Goal: Task Accomplishment & Management: Manage account settings

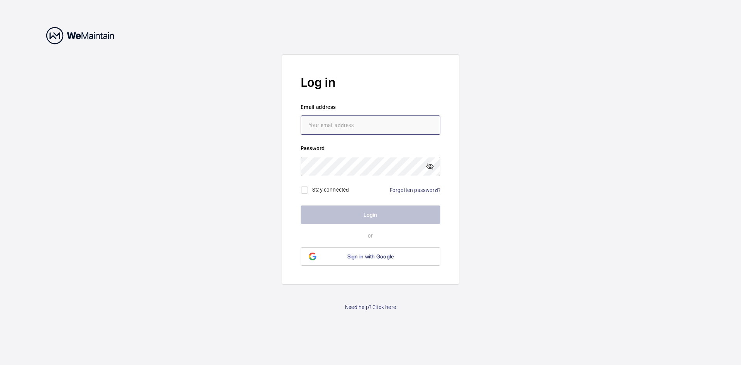
drag, startPoint x: 330, startPoint y: 128, endPoint x: 336, endPoint y: 128, distance: 5.8
click at [336, 128] on input "email" at bounding box center [371, 124] width 140 height 19
type input "[EMAIL_ADDRESS][DOMAIN_NAME]"
click at [407, 191] on link "Forgotten password?" at bounding box center [415, 190] width 51 height 6
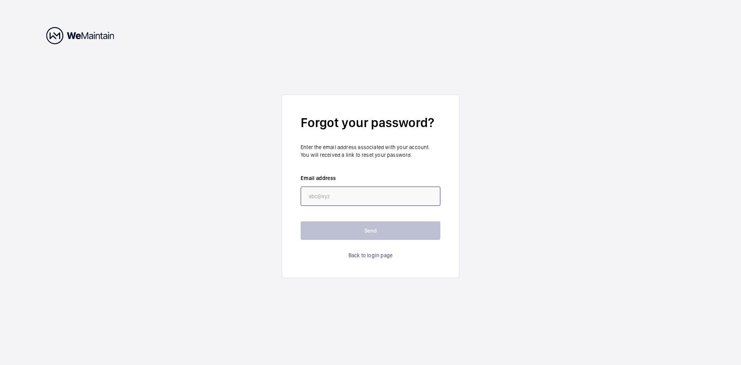
click at [398, 193] on input "email" at bounding box center [371, 195] width 140 height 19
drag, startPoint x: 390, startPoint y: 203, endPoint x: 216, endPoint y: 180, distance: 176.0
click at [216, 180] on wm-front-auth-container "Forgot your password? Enter the email address associated with your account. You…" at bounding box center [370, 182] width 741 height 365
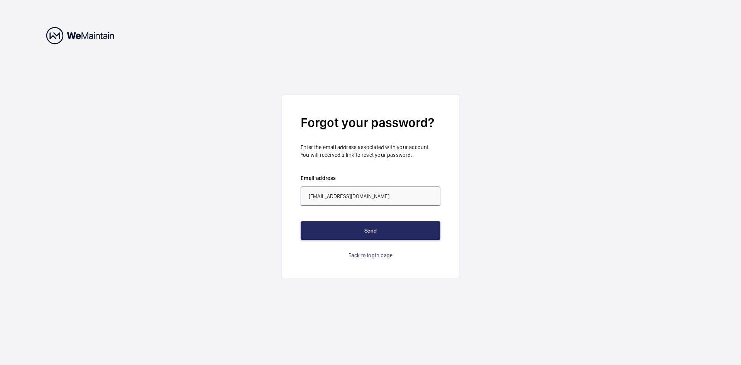
type input "limxy@CBM.COM.SG"
click at [375, 236] on button "Send" at bounding box center [371, 230] width 140 height 19
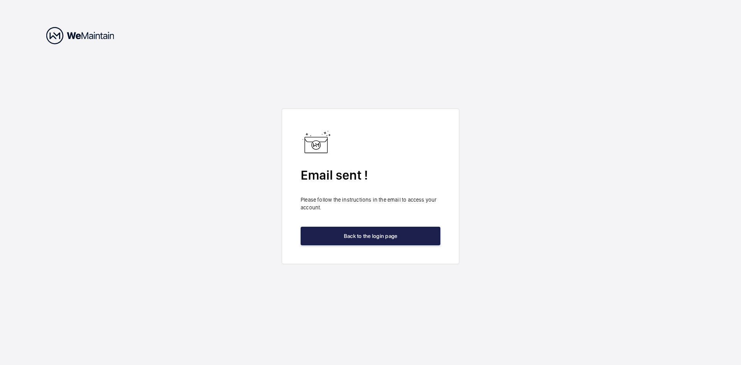
click at [377, 241] on button "Back to the login page" at bounding box center [371, 236] width 140 height 19
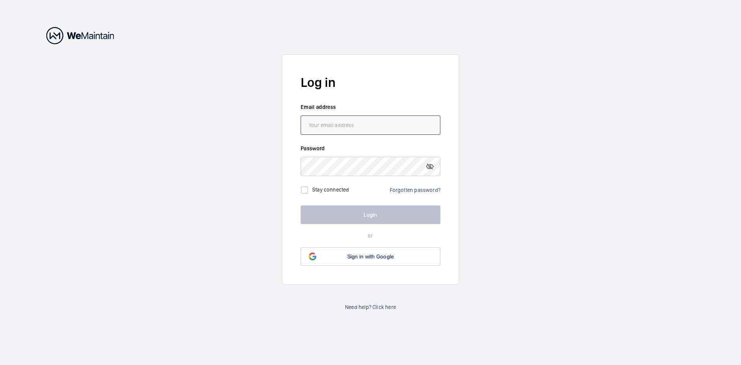
click at [334, 125] on input "email" at bounding box center [371, 124] width 140 height 19
click at [383, 185] on div "Stay connected Forgotten password?" at bounding box center [371, 187] width 140 height 22
click at [377, 128] on input "email" at bounding box center [371, 124] width 140 height 19
type input "L"
click at [403, 190] on link "Forgotten password?" at bounding box center [415, 190] width 51 height 6
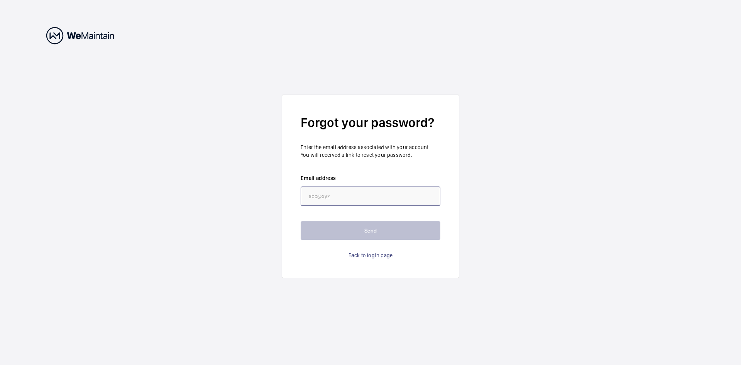
click at [344, 197] on input "email" at bounding box center [371, 195] width 140 height 19
type input "L"
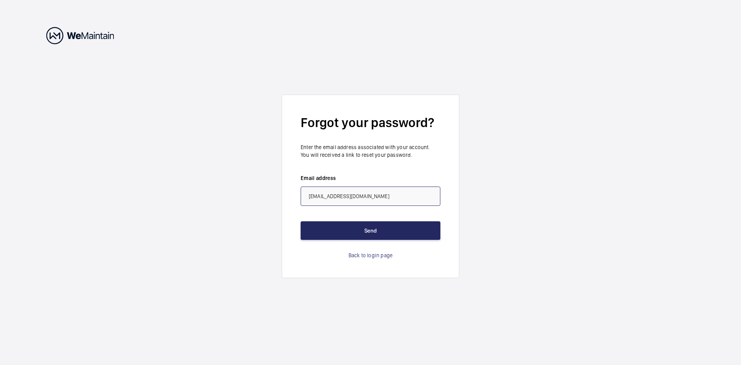
type input "[EMAIL_ADDRESS][DOMAIN_NAME]"
click at [369, 225] on button "Send" at bounding box center [371, 230] width 140 height 19
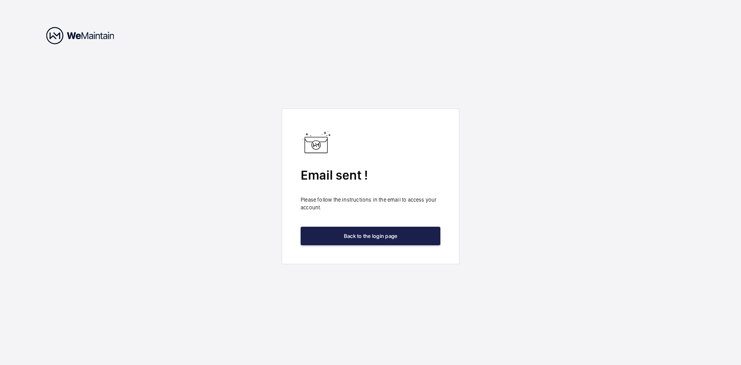
click at [375, 242] on button "Back to the login page" at bounding box center [371, 236] width 140 height 19
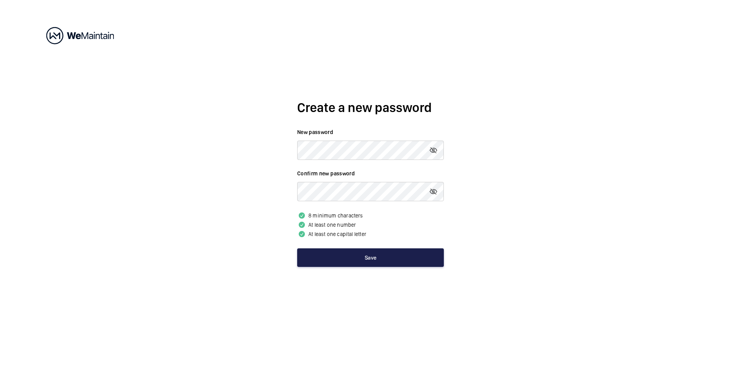
click at [344, 256] on button "Save" at bounding box center [370, 257] width 147 height 19
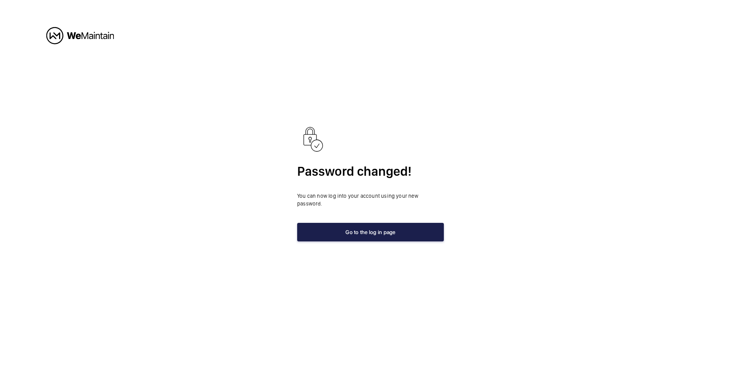
click at [359, 234] on button "Go to the log in page" at bounding box center [370, 232] width 147 height 19
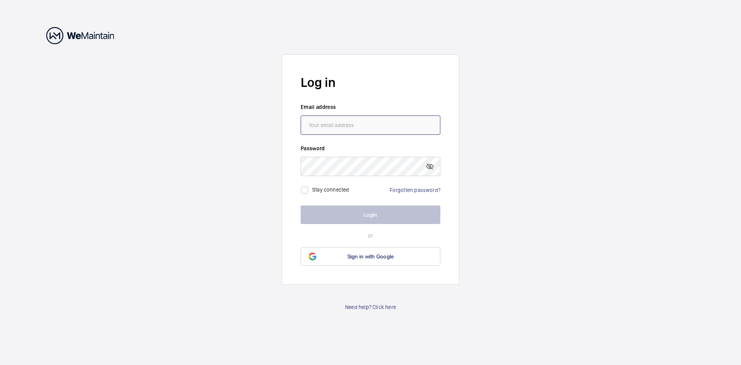
click at [314, 119] on input "email" at bounding box center [371, 124] width 140 height 19
type input "[EMAIL_ADDRESS][DOMAIN_NAME]"
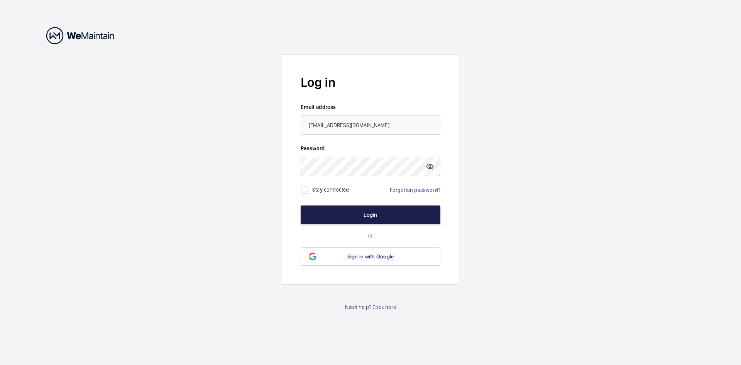
click at [364, 214] on button "Login" at bounding box center [371, 214] width 140 height 19
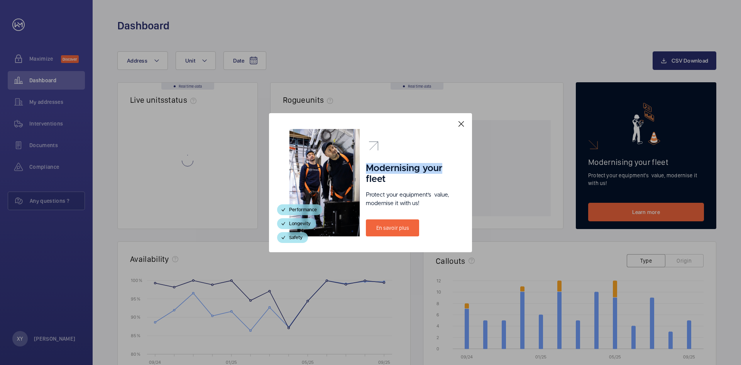
click at [465, 122] on div "Modernising your fleet Protect your equipment's  value, modernise it with us! E…" at bounding box center [370, 182] width 203 height 139
click at [459, 122] on mat-icon at bounding box center [461, 123] width 9 height 9
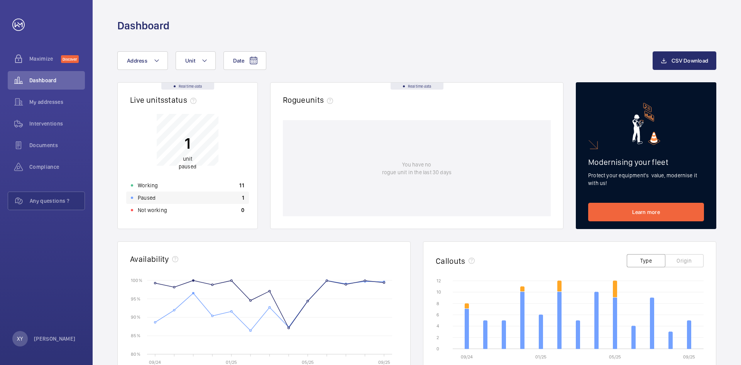
click at [195, 197] on div "Paused 1" at bounding box center [187, 198] width 123 height 12
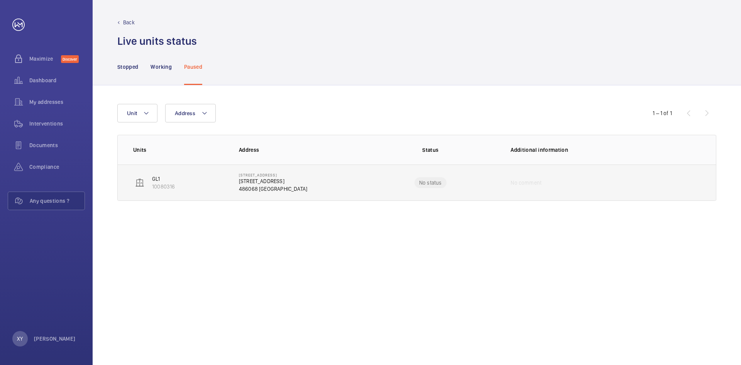
click at [308, 192] on td "[STREET_ADDRESS]" at bounding box center [295, 182] width 136 height 36
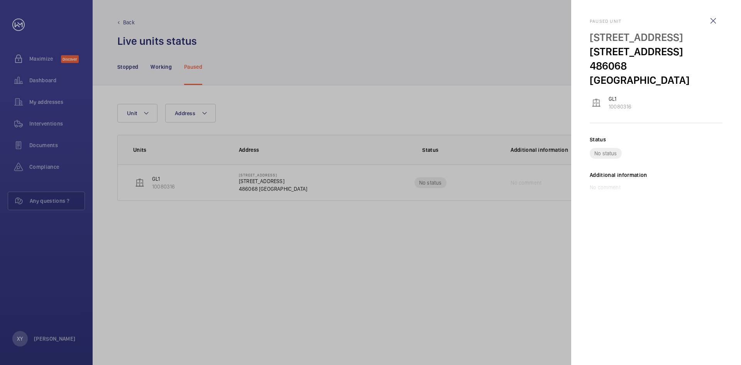
click at [721, 18] on wm-front-icon-button at bounding box center [713, 21] width 19 height 19
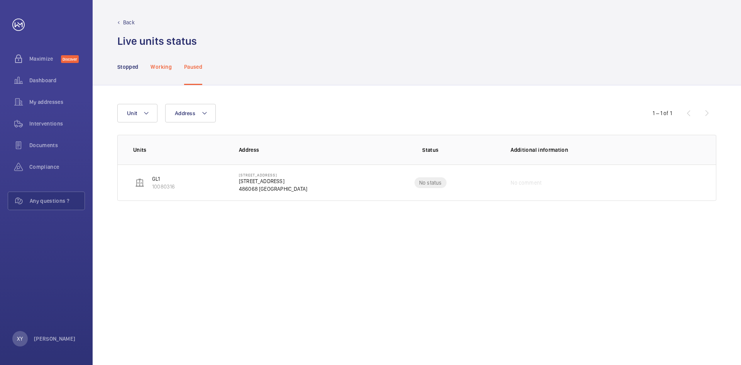
click at [156, 67] on p "Working" at bounding box center [161, 67] width 21 height 8
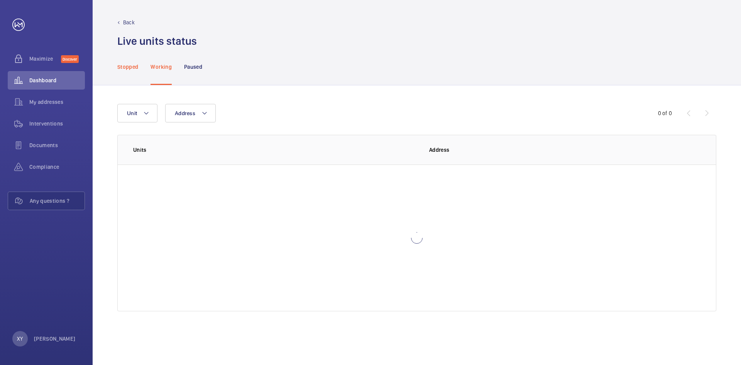
click at [127, 71] on div "Stopped" at bounding box center [127, 66] width 21 height 37
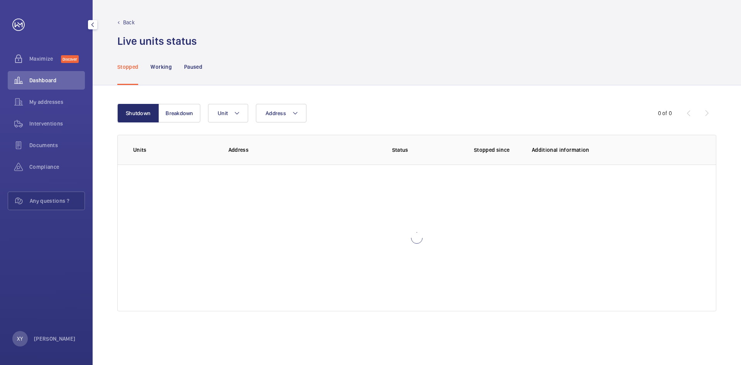
click at [41, 80] on span "Dashboard" at bounding box center [57, 80] width 56 height 8
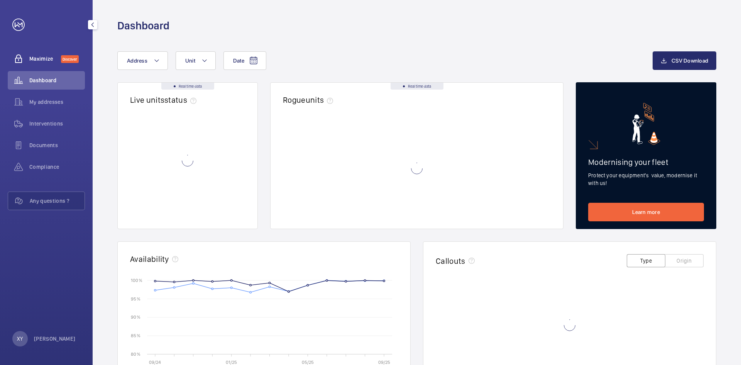
click at [41, 59] on span "Maximize" at bounding box center [45, 59] width 32 height 8
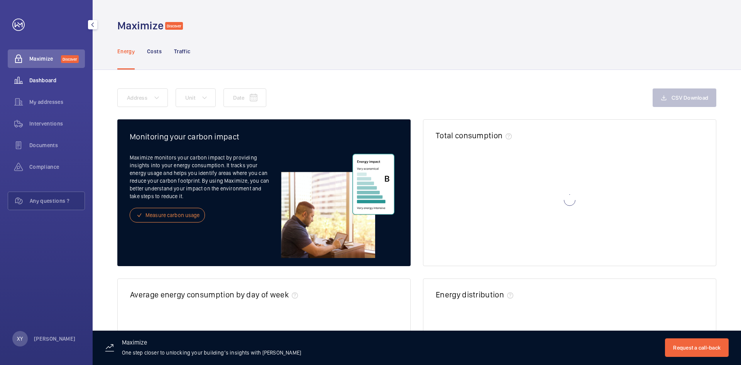
click at [41, 75] on div "Dashboard" at bounding box center [46, 80] width 77 height 19
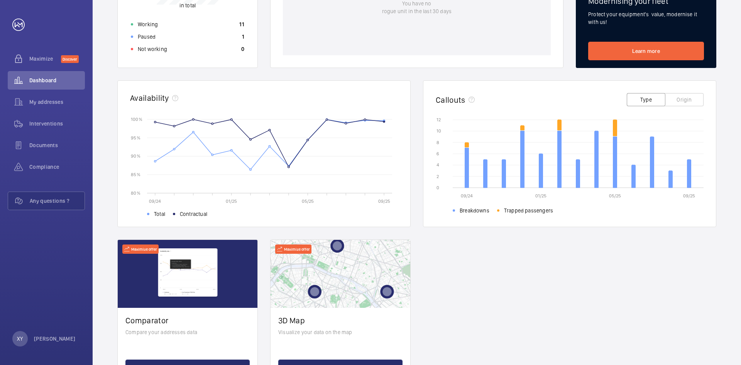
scroll to position [124, 0]
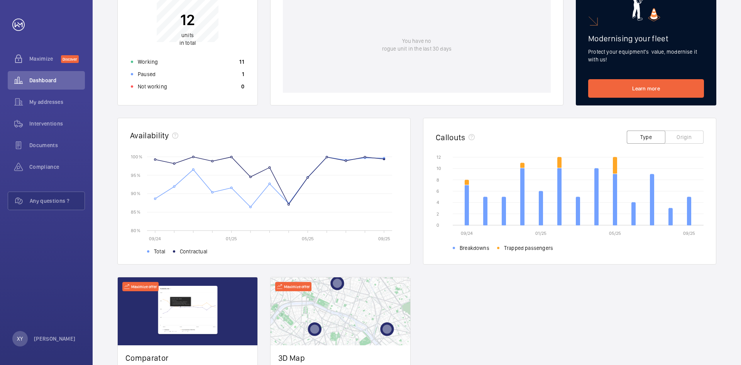
click at [483, 231] on icon "09/24 01/25 05/25 09/25 0 0 2 2 4 4 6 6 8 8 10 10 12 12 Breakdowns Trapped pass…" at bounding box center [570, 201] width 268 height 97
click at [646, 202] on icon "09/24 01/25 05/25 09/25 0 0 2 2 4 4 6 6 8 8 10 10 12 12 Breakdowns Trapped pass…" at bounding box center [570, 201] width 268 height 97
click at [684, 135] on button "Origin" at bounding box center [684, 137] width 39 height 13
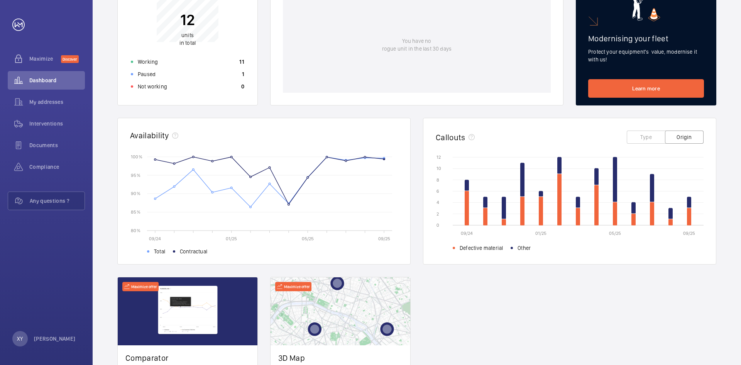
click at [654, 143] on button "Type" at bounding box center [646, 137] width 39 height 13
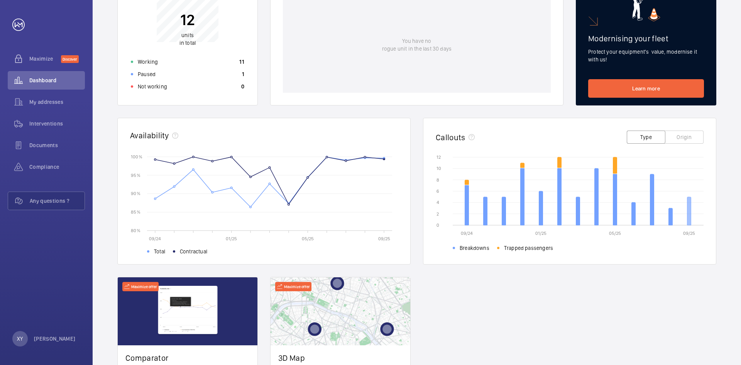
click at [688, 217] on icon at bounding box center [690, 211] width 4 height 28
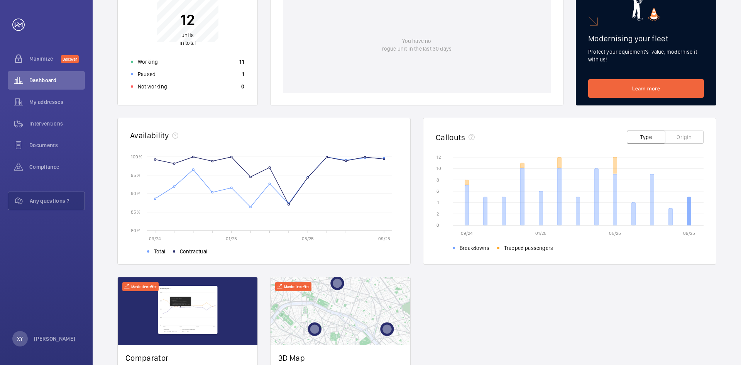
click at [689, 218] on icon at bounding box center [690, 211] width 4 height 28
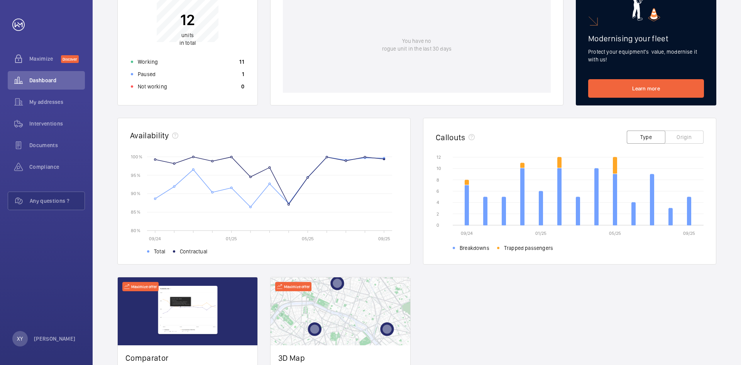
drag, startPoint x: 471, startPoint y: 133, endPoint x: 471, endPoint y: 138, distance: 4.6
click at [471, 138] on div "Callouts" at bounding box center [457, 137] width 42 height 10
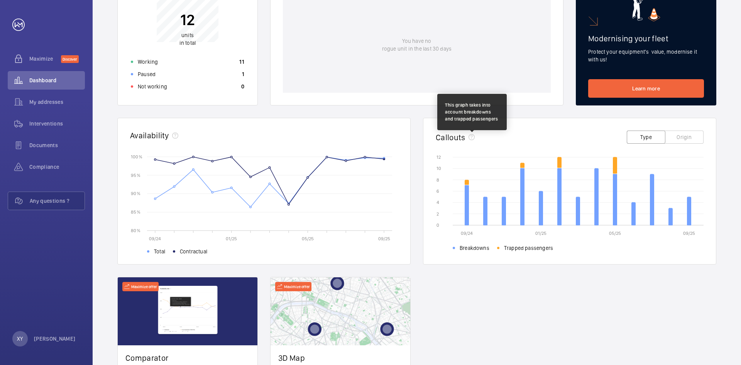
click at [471, 138] on mat-icon at bounding box center [472, 137] width 6 height 6
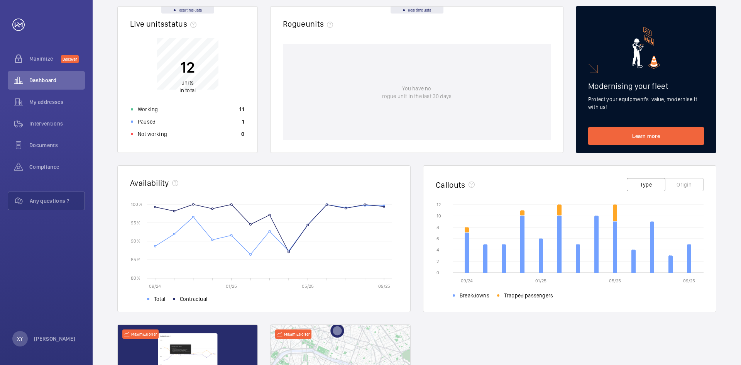
scroll to position [154, 0]
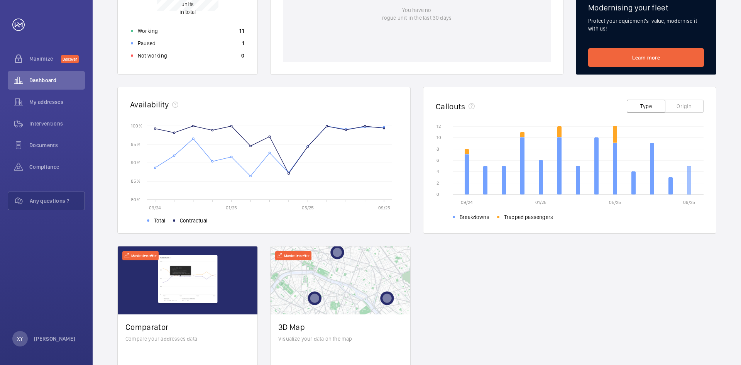
click at [689, 179] on icon at bounding box center [690, 180] width 4 height 28
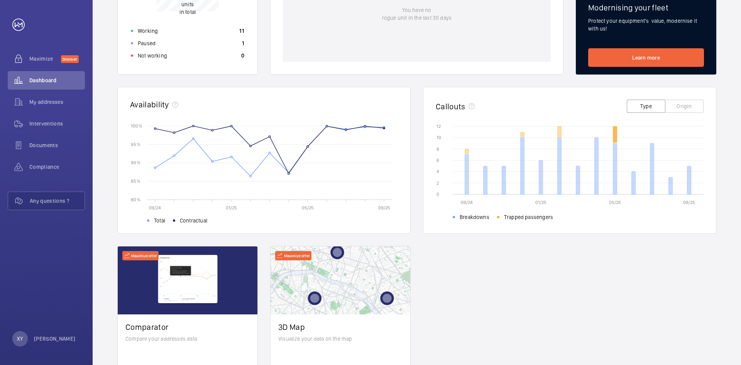
click at [616, 135] on icon at bounding box center [616, 134] width 4 height 16
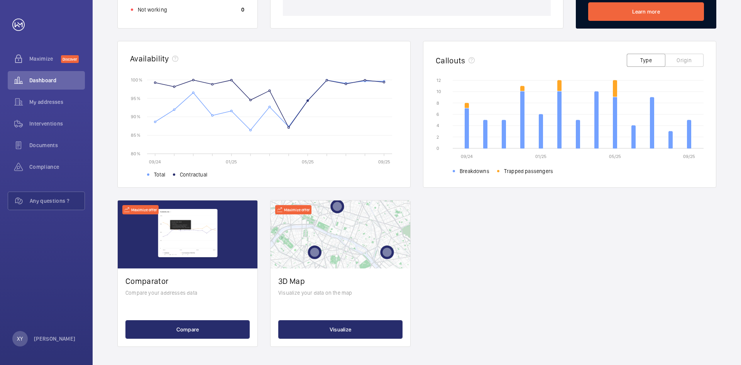
scroll to position [201, 0]
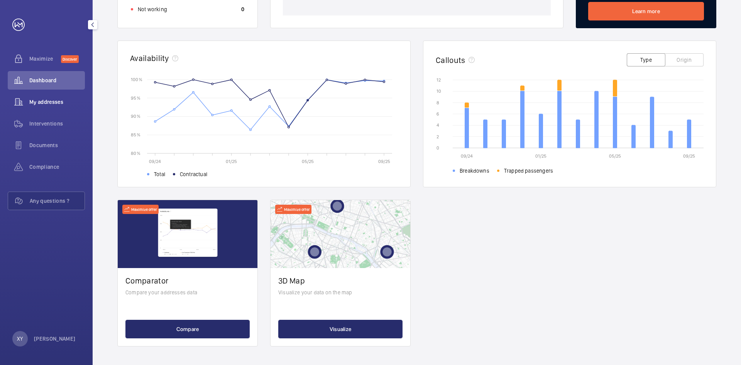
click at [44, 101] on span "My addresses" at bounding box center [57, 102] width 56 height 8
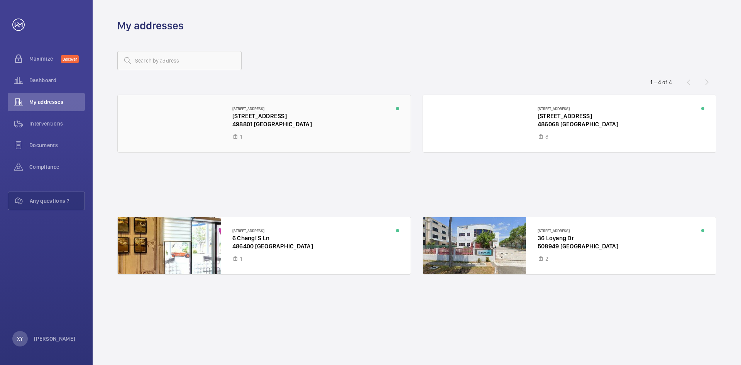
click at [197, 115] on div at bounding box center [264, 123] width 293 height 57
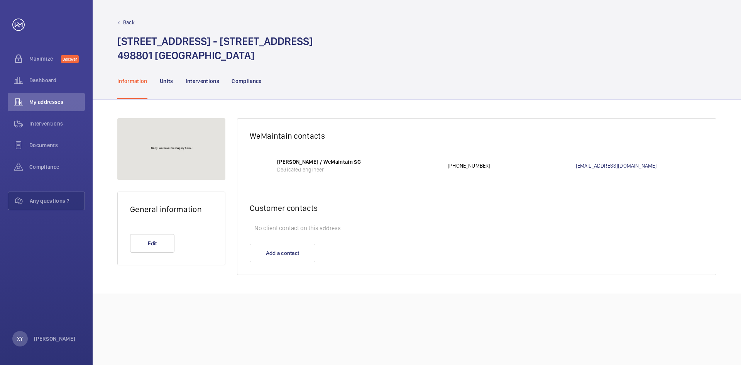
click at [254, 165] on div at bounding box center [257, 165] width 15 height 15
click at [254, 166] on div at bounding box center [257, 165] width 15 height 15
click at [301, 168] on p "Dedicated engineer" at bounding box center [358, 170] width 163 height 8
click at [303, 164] on p "[PERSON_NAME] / WeMaintain SG" at bounding box center [358, 162] width 163 height 8
click at [36, 81] on span "Dashboard" at bounding box center [57, 80] width 56 height 8
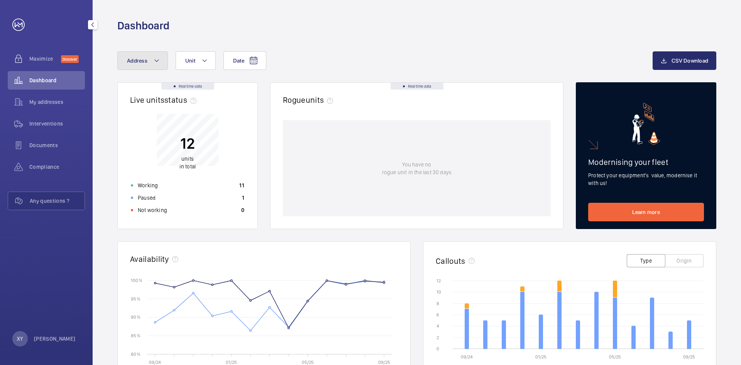
click at [153, 53] on button "Address" at bounding box center [142, 60] width 51 height 19
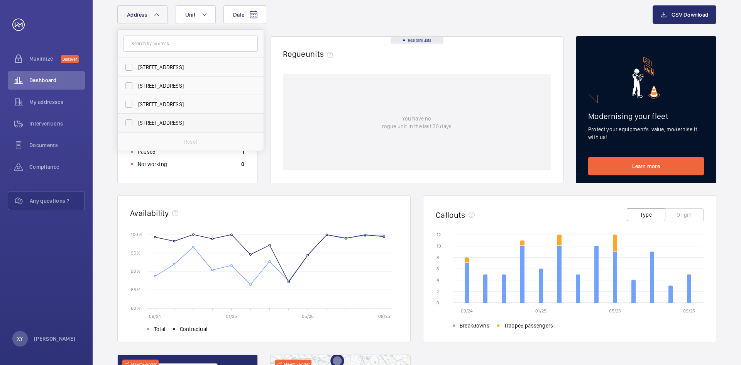
scroll to position [116, 0]
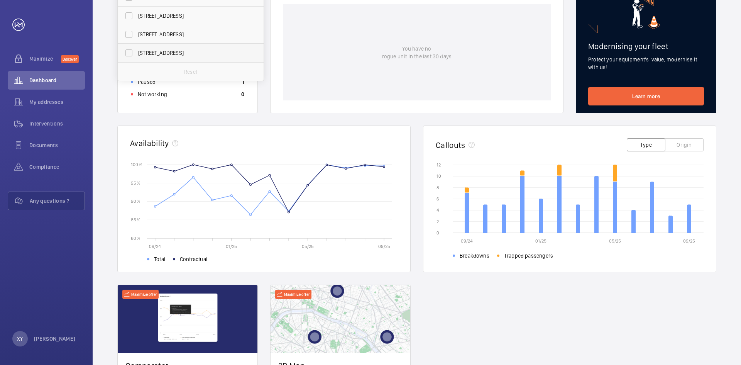
click at [138, 52] on label "[STREET_ADDRESS]" at bounding box center [185, 53] width 134 height 19
click at [137, 52] on input "[STREET_ADDRESS]" at bounding box center [128, 52] width 15 height 15
checkbox input "true"
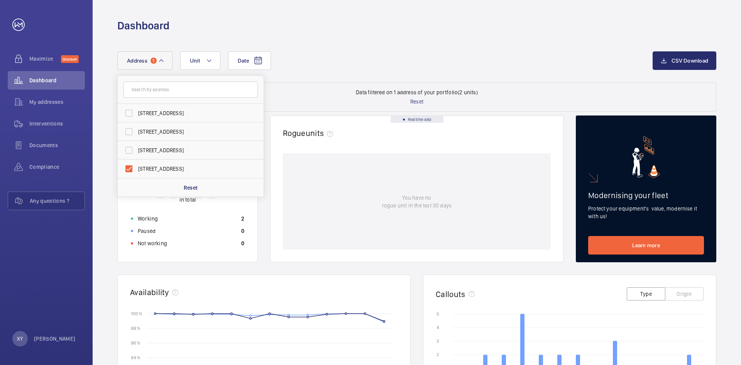
click at [316, 73] on div "Date Address [STREET_ADDRESS] [STREET_ADDRESS][GEOGRAPHIC_DATA][STREET_ADDRESS]…" at bounding box center [416, 66] width 599 height 31
